Goal: Information Seeking & Learning: Learn about a topic

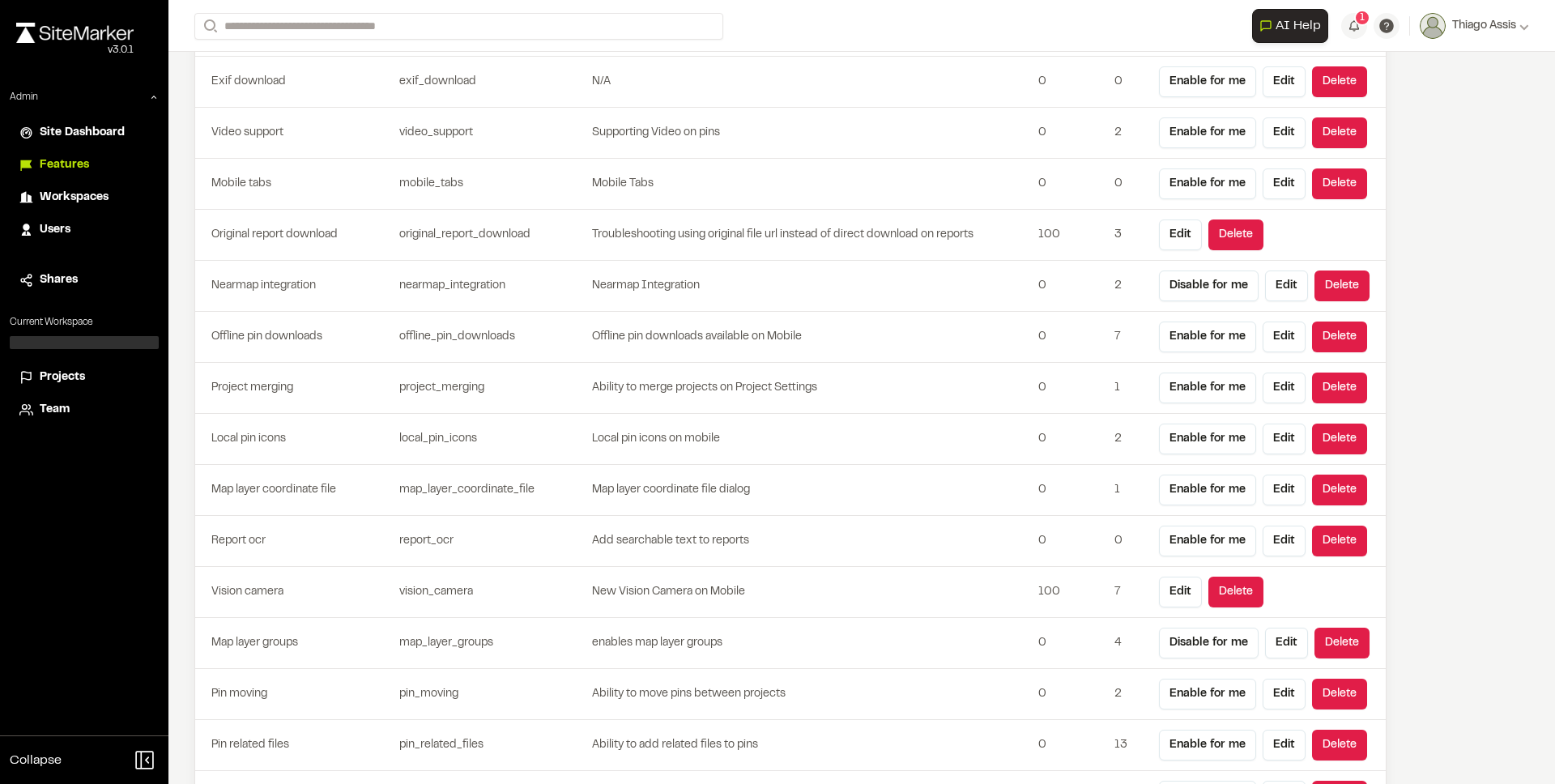
scroll to position [4541, 0]
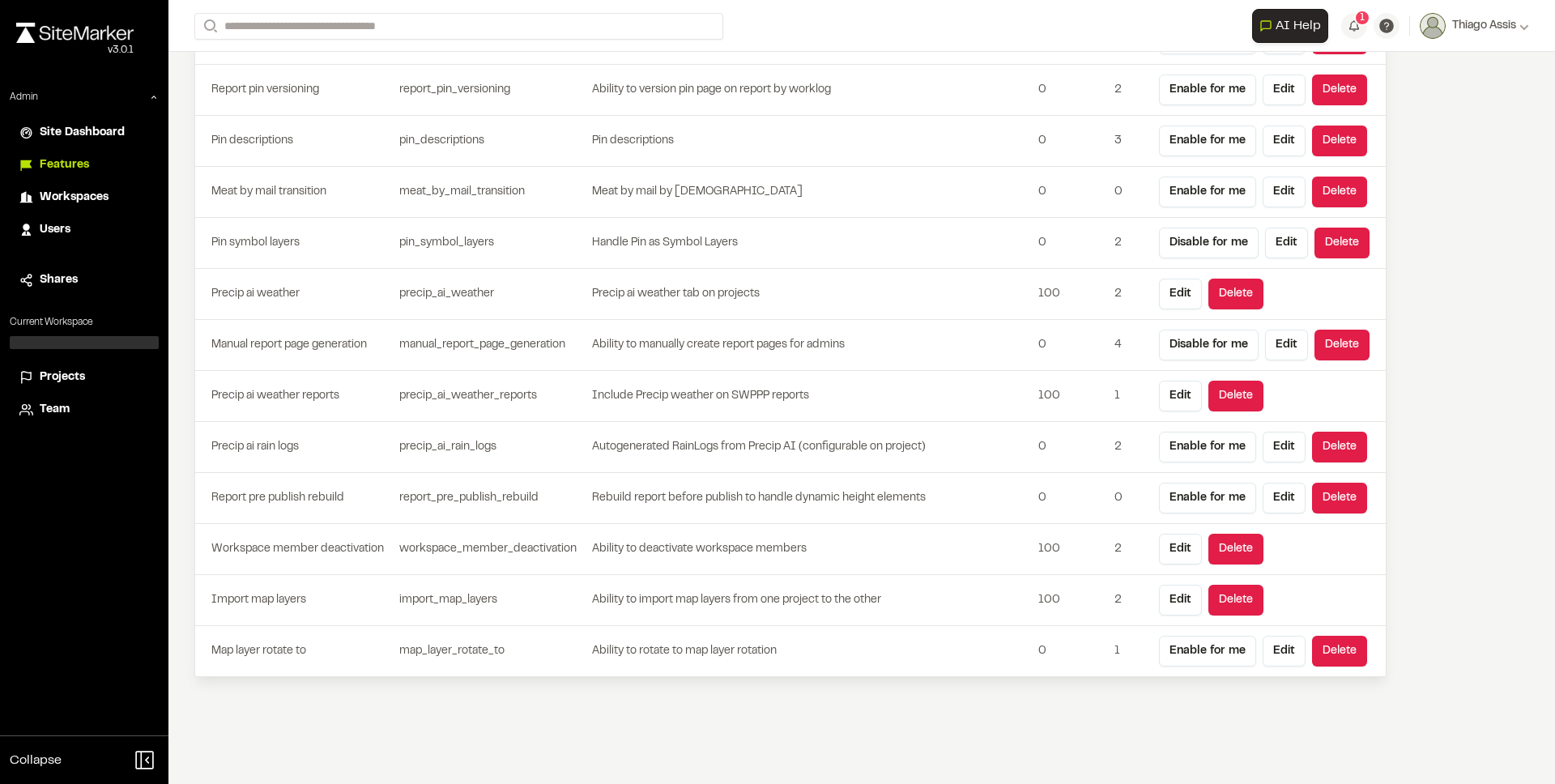
click at [408, 642] on td "map_layer_rotate_to" at bounding box center [492, 652] width 199 height 51
drag, startPoint x: 418, startPoint y: 593, endPoint x: 454, endPoint y: 607, distance: 38.6
click at [454, 607] on td "import_map_layers" at bounding box center [492, 601] width 199 height 51
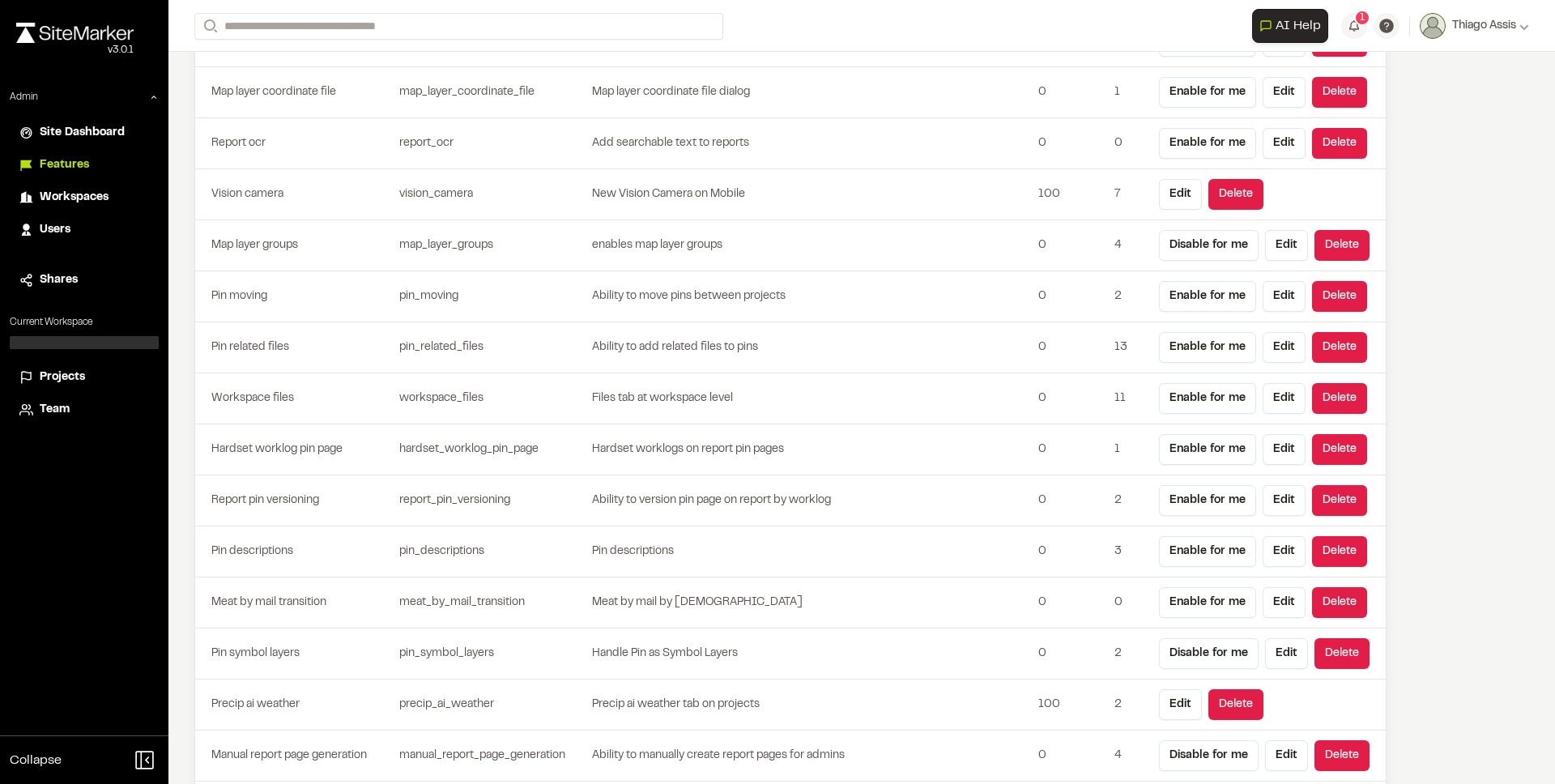
scroll to position [4131, 0]
click at [431, 653] on td "pin_symbol_layers" at bounding box center [492, 653] width 199 height 51
click at [756, 229] on td "enables map layer groups" at bounding box center [811, 245] width 441 height 51
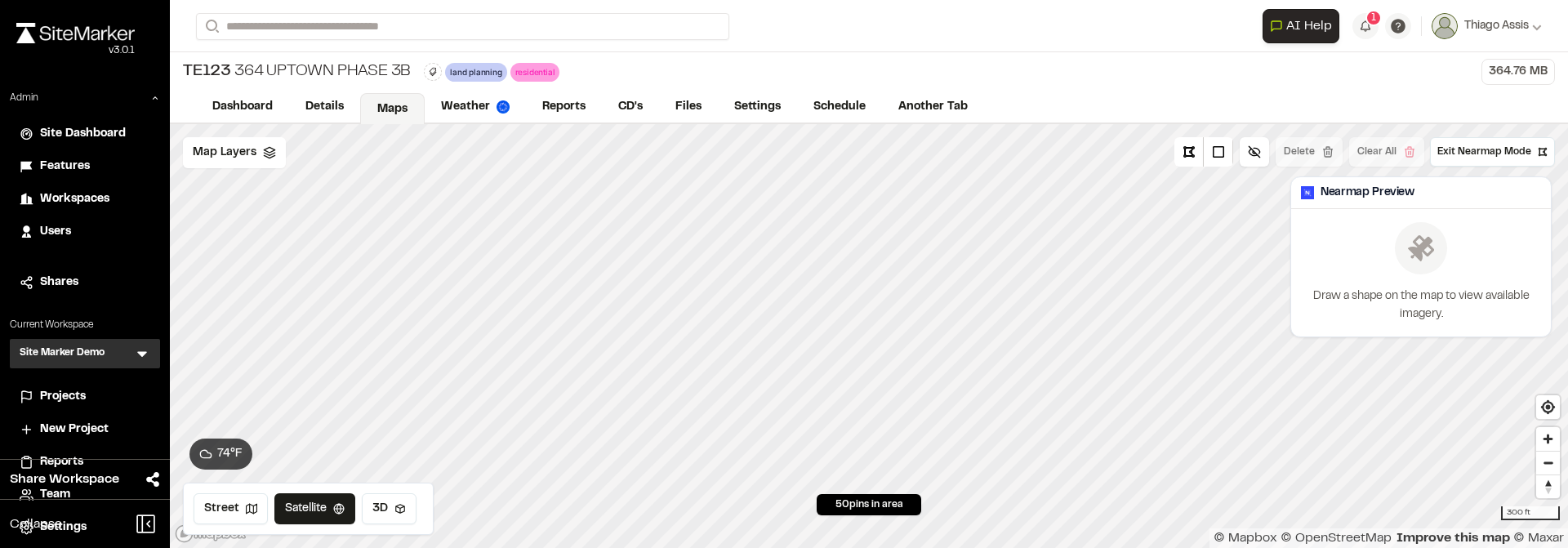
click at [1039, 71] on div "TE123 364 Uptown Phase 3B land planning Delete Rename Edit Color Delete Tag Are…" at bounding box center [869, 72] width 1398 height 40
click at [926, 40] on form "Search" at bounding box center [730, 26] width 1067 height 27
click at [1048, 54] on div "TE123 364 Uptown Phase 3B land planning Delete Rename Edit Color Delete Tag Are…" at bounding box center [869, 72] width 1398 height 40
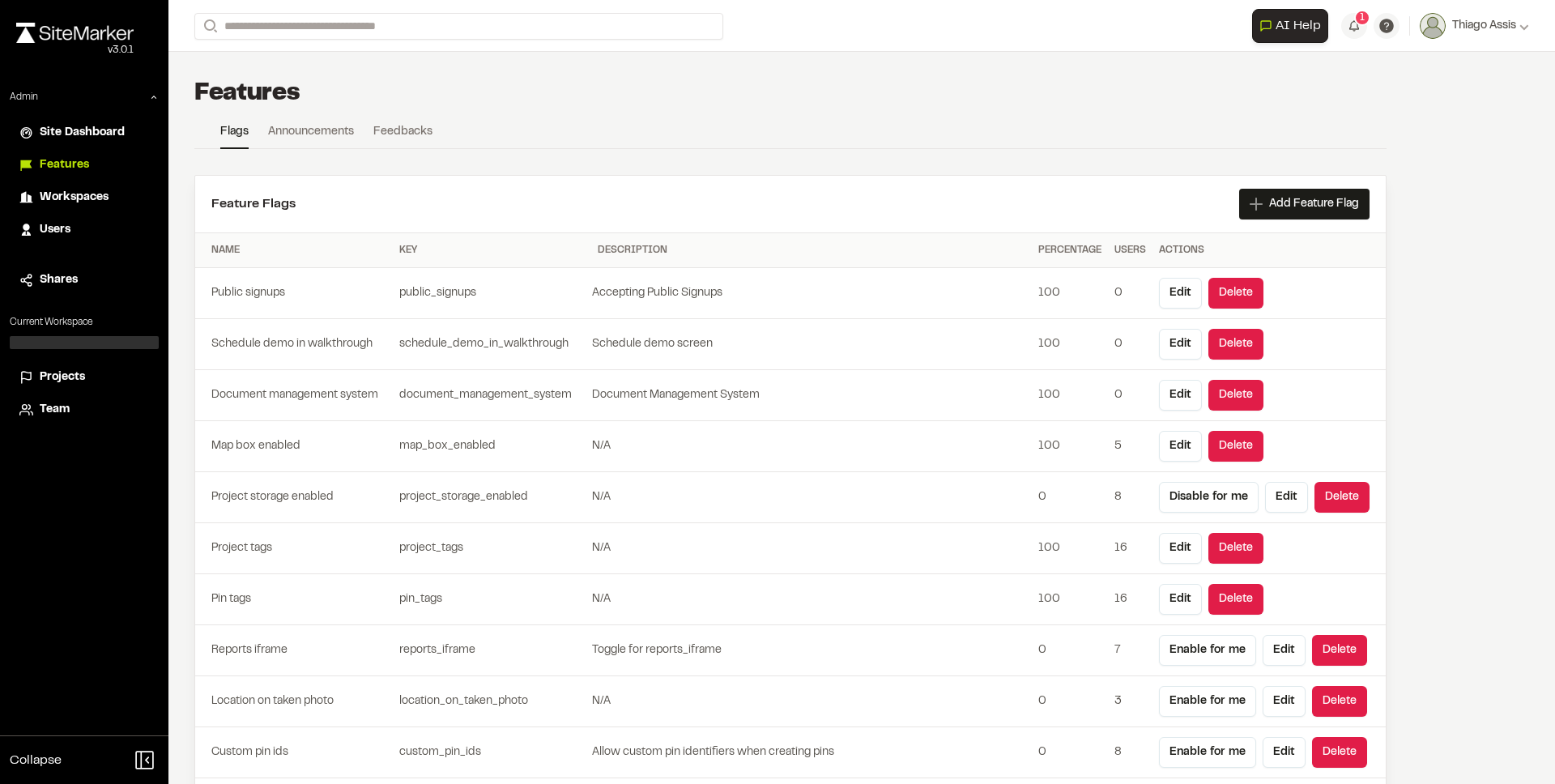
scroll to position [4392, 0]
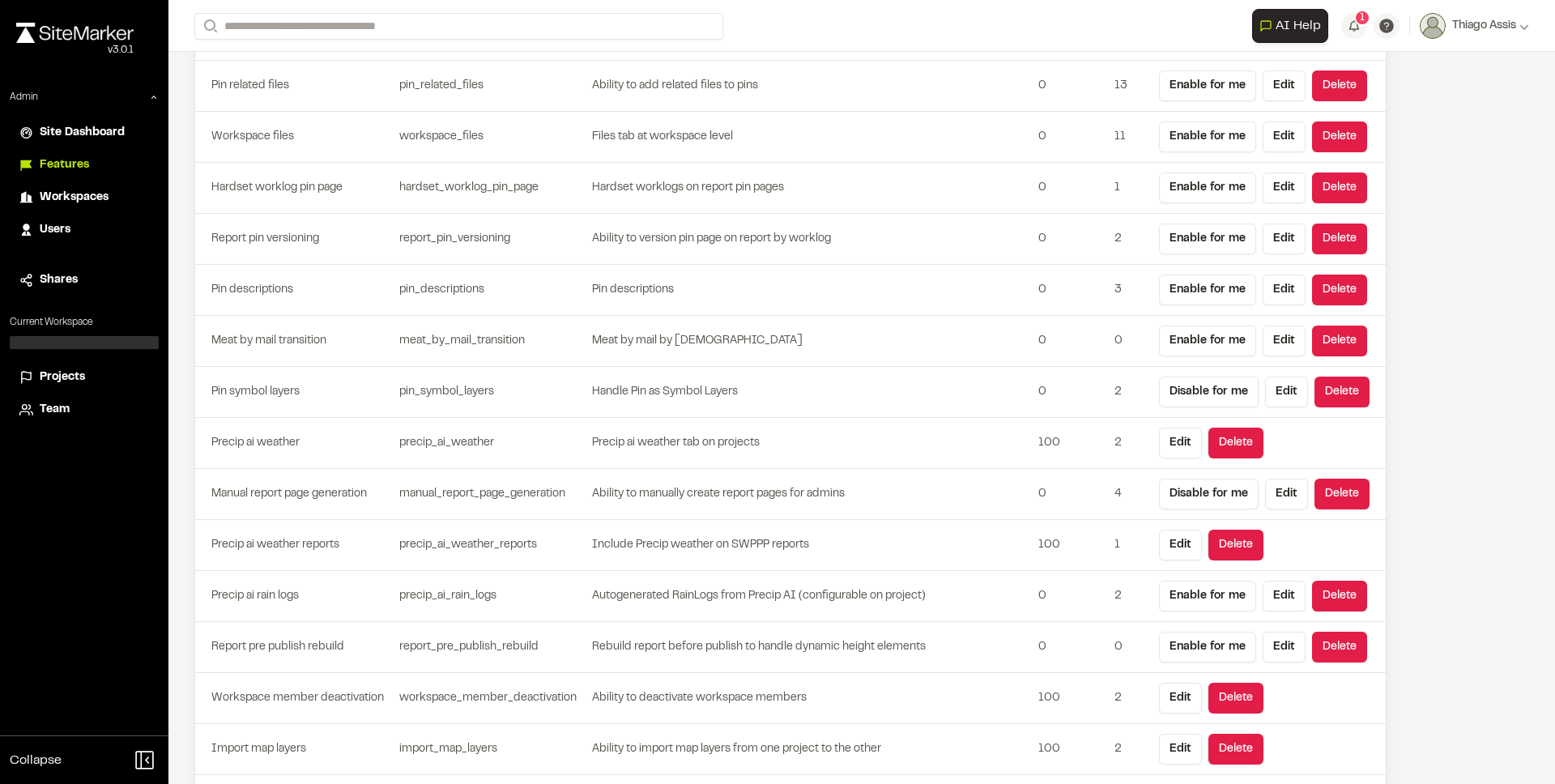
click at [656, 393] on td "Handle Pin as Symbol Layers" at bounding box center [811, 392] width 441 height 51
drag, startPoint x: 526, startPoint y: 396, endPoint x: 396, endPoint y: 391, distance: 130.1
click at [396, 391] on td "pin_symbol_layers" at bounding box center [492, 392] width 199 height 51
copy td "pin_symbol_layers"
